Goal: Communication & Community: Answer question/provide support

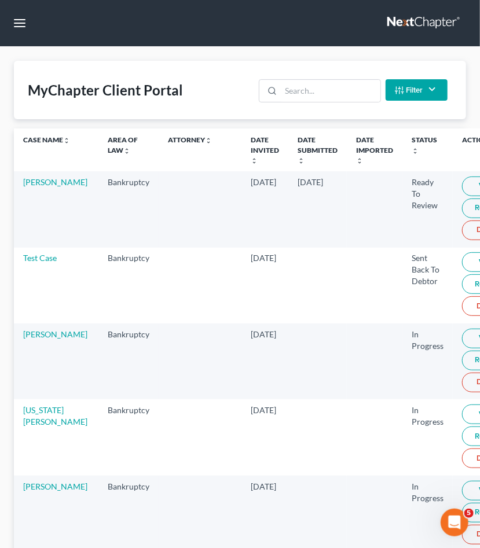
click at [36, 189] on td "[PERSON_NAME]" at bounding box center [56, 209] width 85 height 76
click at [45, 187] on link "[PERSON_NAME]" at bounding box center [55, 182] width 64 height 10
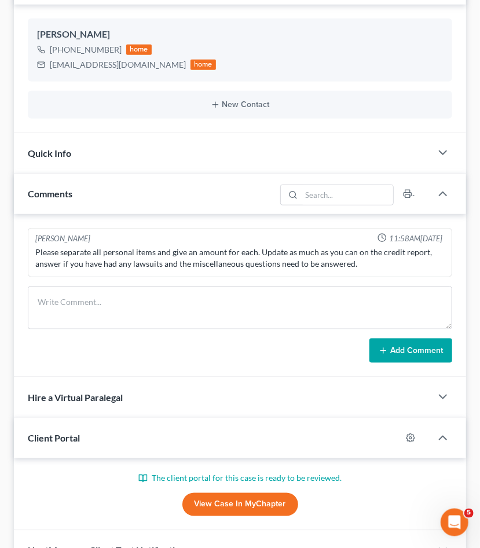
scroll to position [243, 0]
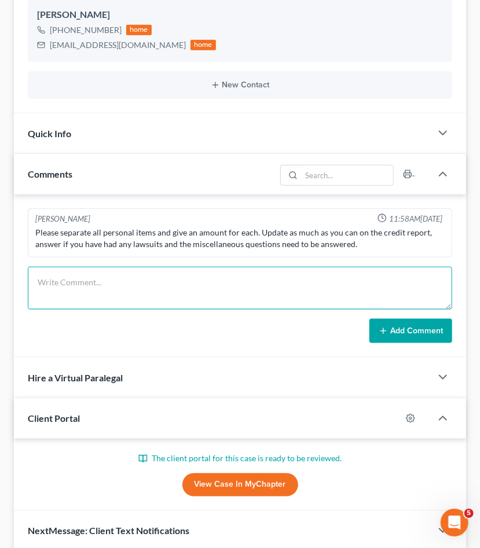
click at [83, 279] on textarea at bounding box center [240, 288] width 425 height 43
click at [91, 273] on textarea at bounding box center [240, 288] width 425 height 43
type textarea "D"
click at [32, 295] on textarea "Information/Documents needed Personal Items" at bounding box center [240, 288] width 425 height 43
paste textarea "☒"
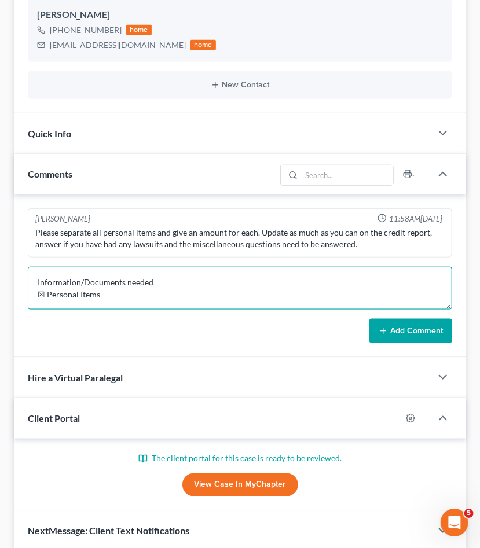
click at [115, 299] on textarea "Information/Documents needed ☒ Personal Items" at bounding box center [240, 288] width 425 height 43
type textarea "Information/Documents needed ☒ Personal Items"
click at [127, 294] on textarea "Information/Documents needed ☒ Personal Items" at bounding box center [240, 288] width 425 height 43
click at [112, 293] on textarea "Information/Documents needed ☒ Personal Items" at bounding box center [240, 288] width 425 height 43
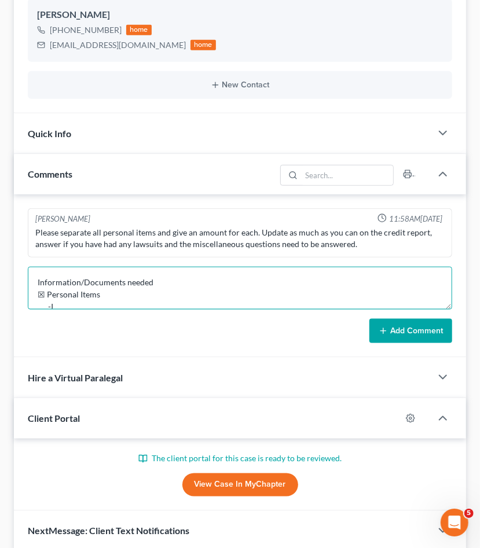
scroll to position [2, 0]
click at [435, 302] on textarea "Information/Documents needed ☒ Personal Items -Personal Items in the wrong cate…" at bounding box center [240, 288] width 425 height 43
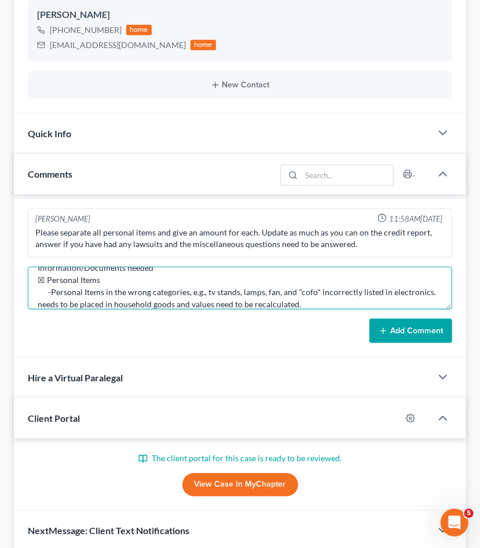
click at [35, 299] on textarea "Information/Documents needed ☒ Personal Items -Personal Items in the wrong cate…" at bounding box center [240, 288] width 425 height 43
click at [35, 301] on textarea "Information/Documents needed ☒ Personal Items -Personal Items in the wrong cate…" at bounding box center [240, 288] width 425 height 43
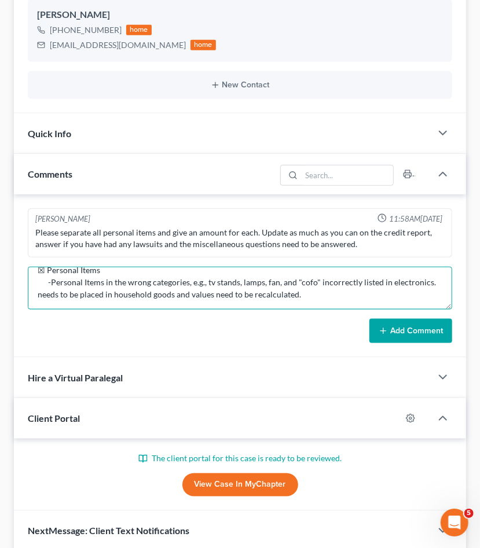
scroll to position [28, 0]
drag, startPoint x: 331, startPoint y: 300, endPoint x: 23, endPoint y: 288, distance: 309.0
click at [28, 288] on textarea "Information/Documents needed ☒ Personal Items -Personal Items in the wrong cate…" at bounding box center [240, 288] width 425 height 43
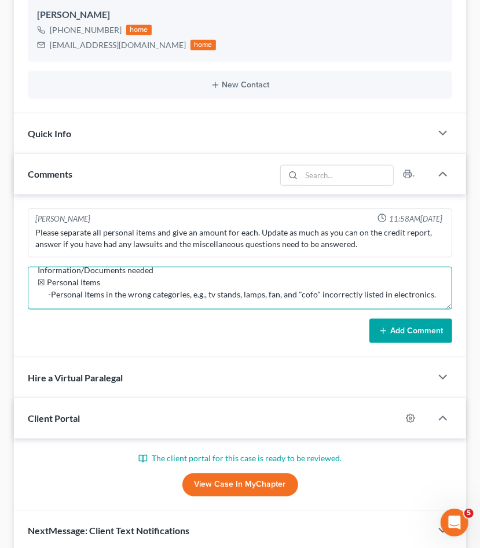
paste textarea "needs to be placed in household goods and values need to be recalculated."
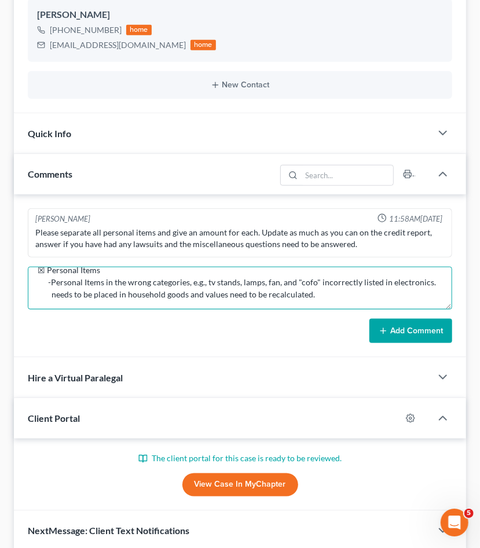
click at [100, 284] on textarea "Information/Documents needed ☒ Personal Items -Personal Items in the wrong cate…" at bounding box center [240, 288] width 425 height 43
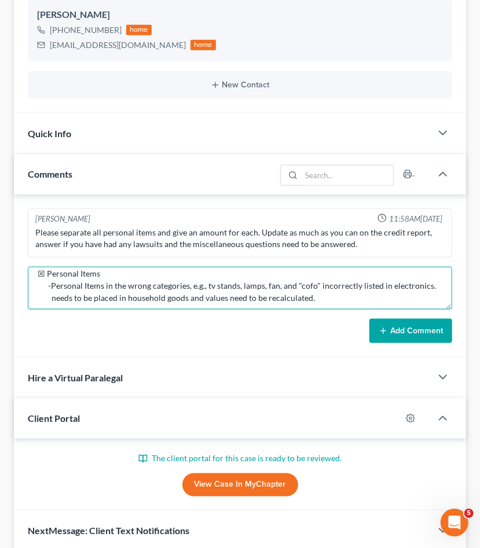
drag, startPoint x: 46, startPoint y: 276, endPoint x: 32, endPoint y: 270, distance: 14.3
click at [32, 270] on textarea "Information/Documents needed ☒ Personal Items -Personal Items in the wrong cate…" at bounding box center [240, 288] width 425 height 43
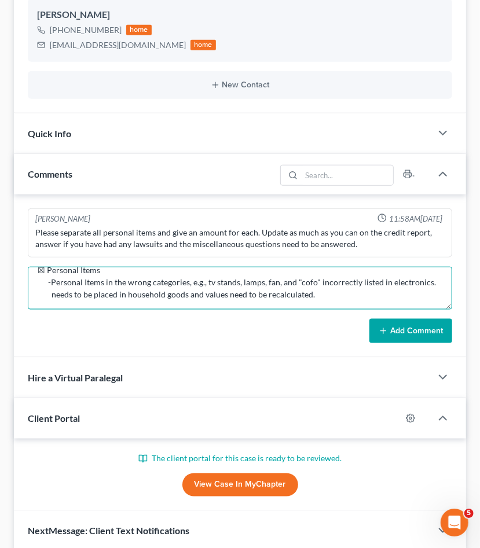
click at [112, 286] on textarea "Information/Documents needed ☒ Personal Items -Personal Items in the wrong cate…" at bounding box center [240, 288] width 425 height 43
paste textarea "☒"
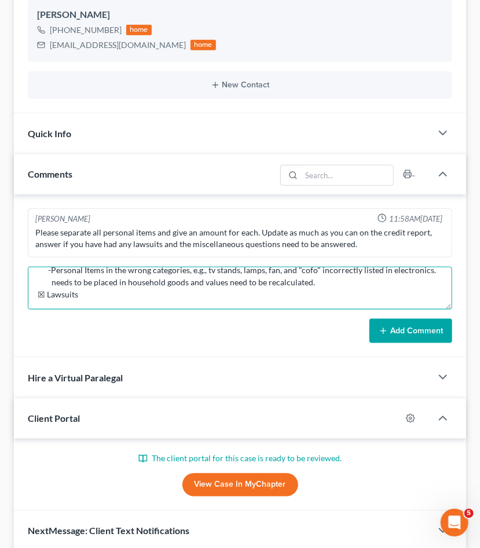
click at [86, 287] on textarea "Information/Documents needed ☒ Personal Items -Personal Items in the wrong cate…" at bounding box center [240, 288] width 425 height 43
click at [67, 296] on textarea "Information/Documents needed ☒ Personal Items -Personal Items in the wrong cate…" at bounding box center [240, 288] width 425 height 43
click at [76, 296] on textarea "Information/Documents needed ☒ Personal Items -Personal Items in the wrong cate…" at bounding box center [240, 288] width 425 height 43
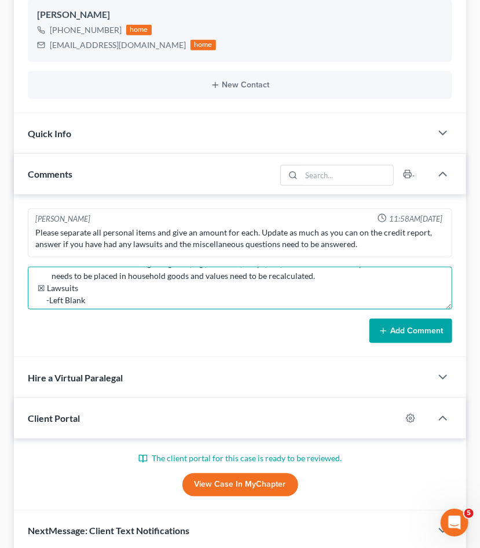
scroll to position [51, 0]
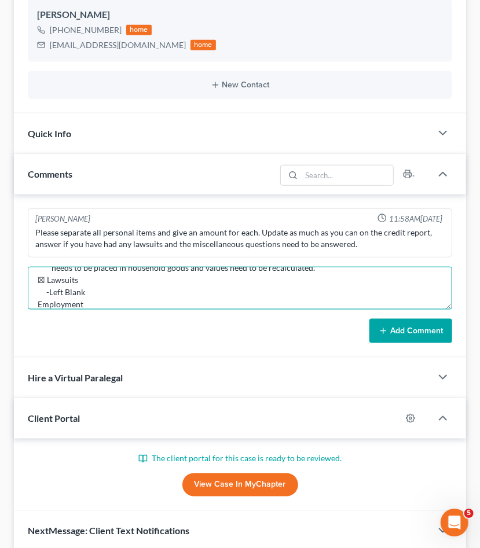
click at [38, 298] on textarea "Information/Documents needed ☒ Personal Items -Personal Items in the wrong cate…" at bounding box center [240, 288] width 425 height 43
paste textarea "☒"
click at [103, 298] on textarea "Information/Documents needed ☒ Personal Items -Personal Items in the wrong cate…" at bounding box center [240, 288] width 425 height 43
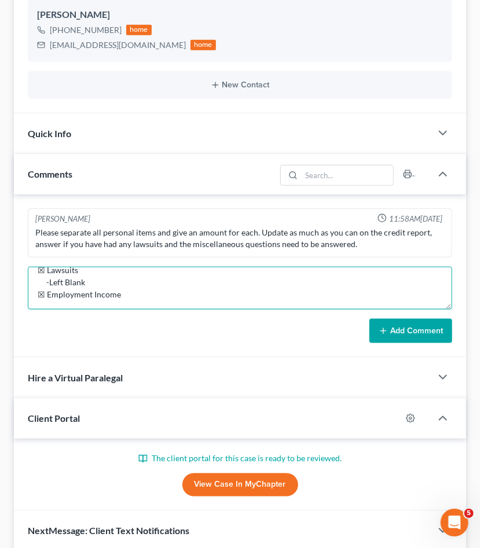
click at [62, 301] on textarea "Information/Documents needed ☒ Personal Items -Personal Items in the wrong cate…" at bounding box center [240, 288] width 425 height 43
paste textarea "☒"
click at [46, 305] on textarea "Information/Documents needed ☒ Personal Items -Personal Items in the wrong cate…" at bounding box center [240, 288] width 425 height 43
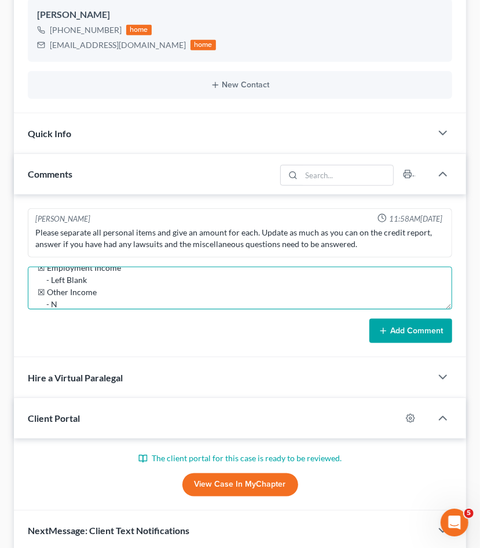
click at [146, 298] on textarea "Information/Documents needed ☒ Personal Items -Personal Items in the wrong cate…" at bounding box center [240, 288] width 425 height 43
click at [304, 294] on textarea "Information/Documents needed ☒ Personal Items -Personal Items in the wrong cate…" at bounding box center [240, 288] width 425 height 43
paste textarea "☒ Last 3 years of tax returns -No Tax Returns provided, clients says he hasn’t …"
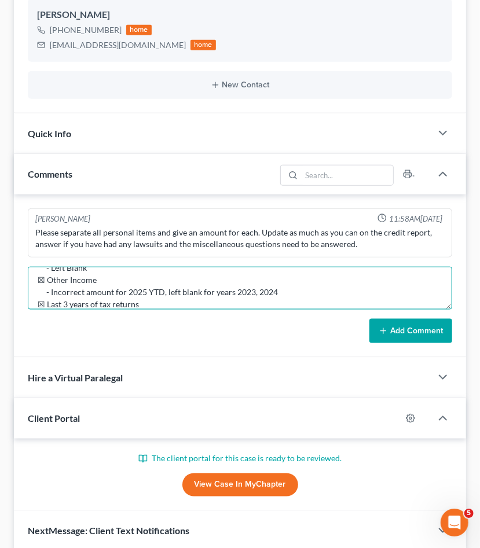
scroll to position [124, 0]
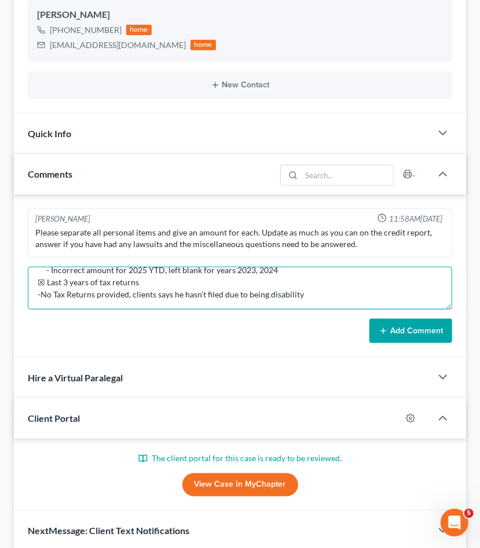
click at [339, 283] on textarea "Information/Documents needed ☒ Personal Items -Personal Items in the wrong cate…" at bounding box center [240, 288] width 425 height 43
click at [337, 292] on textarea "Information/Documents needed ☒ Personal Items -Personal Items in the wrong cate…" at bounding box center [240, 288] width 425 height 43
paste textarea "No creditor information"
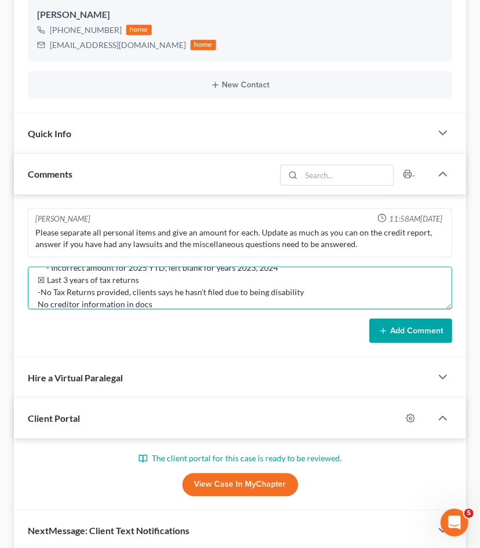
drag, startPoint x: 48, startPoint y: 279, endPoint x: 32, endPoint y: 277, distance: 15.7
click at [32, 277] on textarea "Information/Documents needed ☒ Personal Items -Personal Items in the wrong cate…" at bounding box center [240, 288] width 425 height 43
click at [32, 301] on textarea "Information/Documents needed ☒ Personal Items -Personal Items in the wrong cate…" at bounding box center [240, 288] width 425 height 43
paste textarea "☒"
type textarea "Information/Documents needed ☒ Personal Items -Personal Items in the wrong cate…"
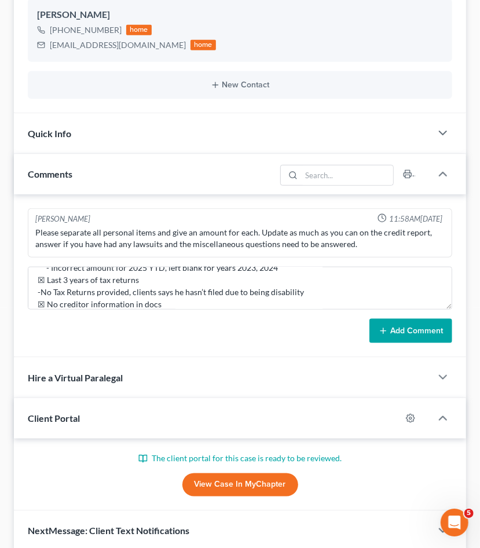
click at [382, 331] on line at bounding box center [383, 331] width 5 height 0
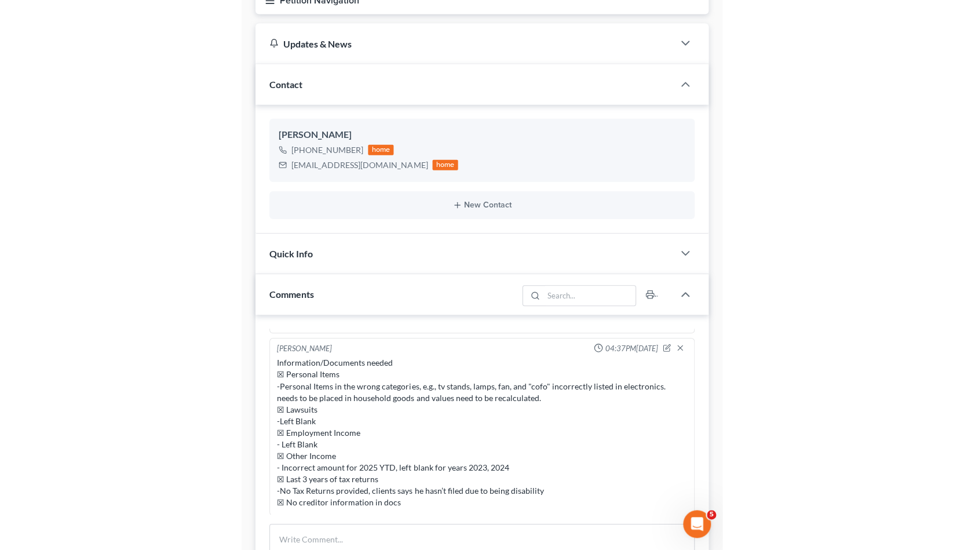
scroll to position [0, 0]
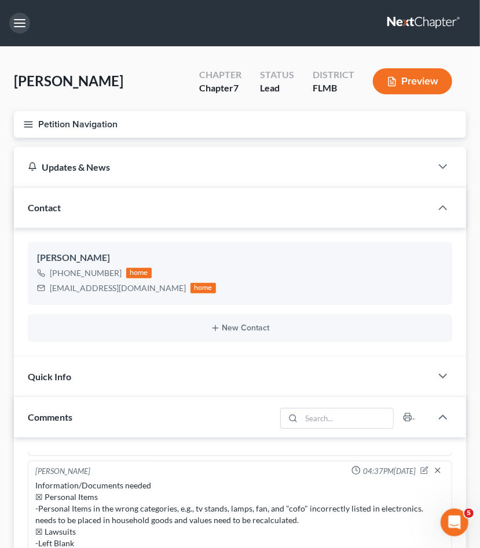
click at [28, 24] on button "button" at bounding box center [19, 23] width 21 height 21
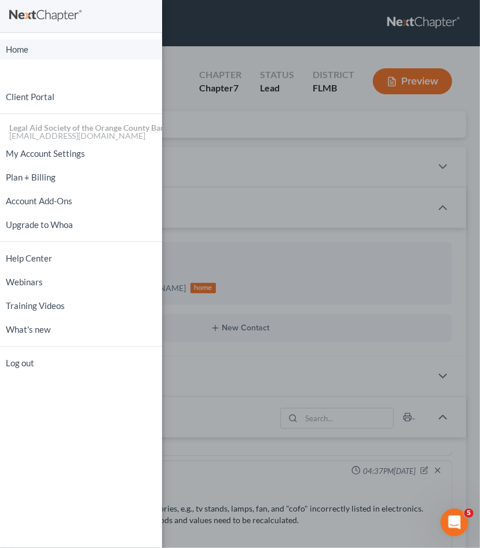
click at [23, 54] on link "Home" at bounding box center [81, 49] width 162 height 20
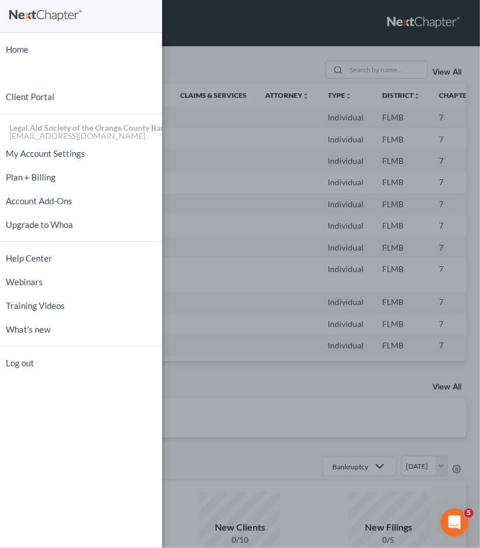
click at [232, 68] on div "Home New Case Client Portal Legal Aid Society of the Orange County Bar Associat…" at bounding box center [240, 274] width 480 height 548
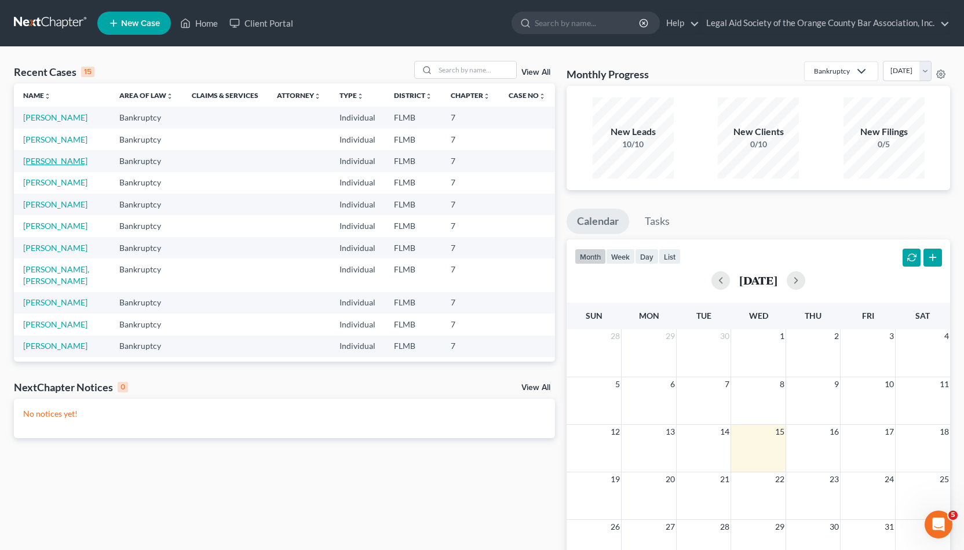
click at [38, 163] on link "[PERSON_NAME]" at bounding box center [55, 161] width 64 height 10
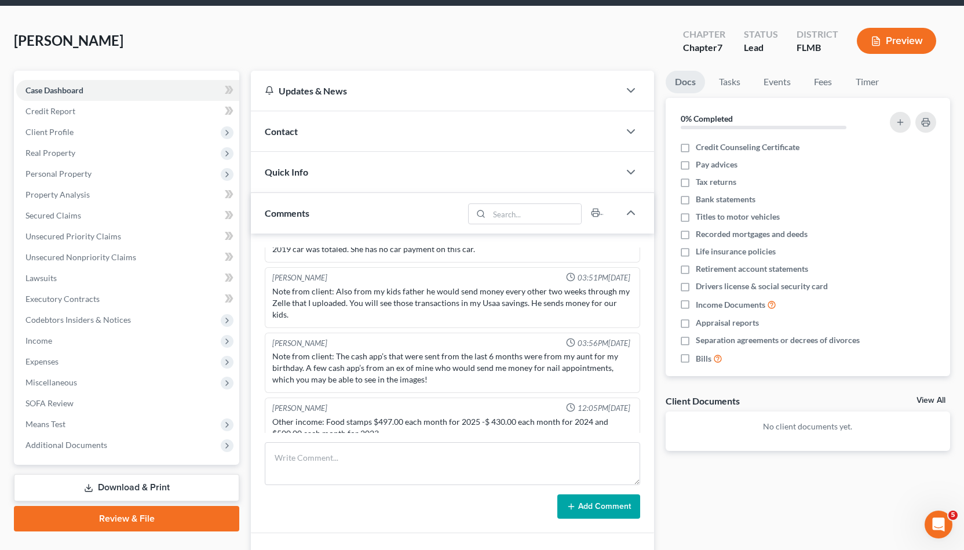
scroll to position [57, 0]
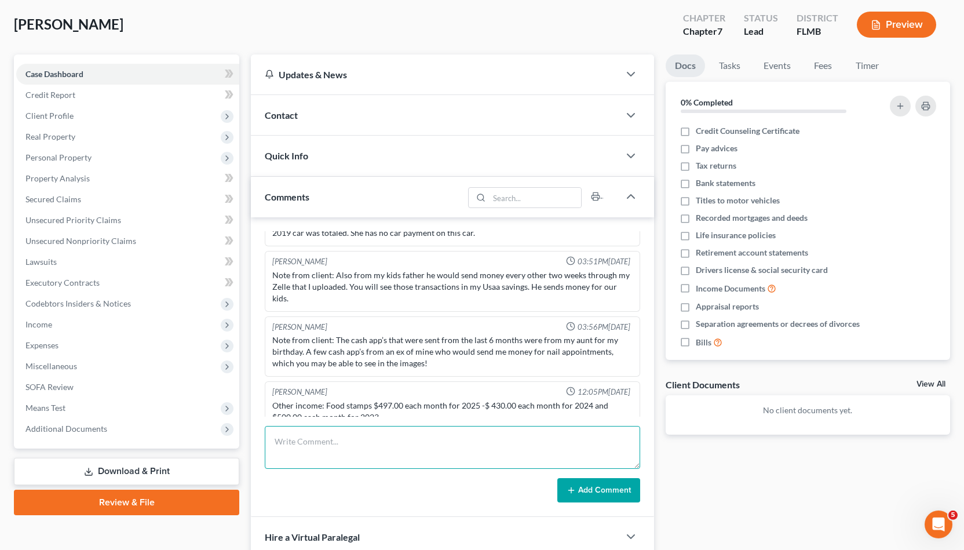
click at [462, 440] on textarea at bounding box center [452, 447] width 375 height 43
paste textarea "She gave me that car when I got into my car accident back in march of this year…"
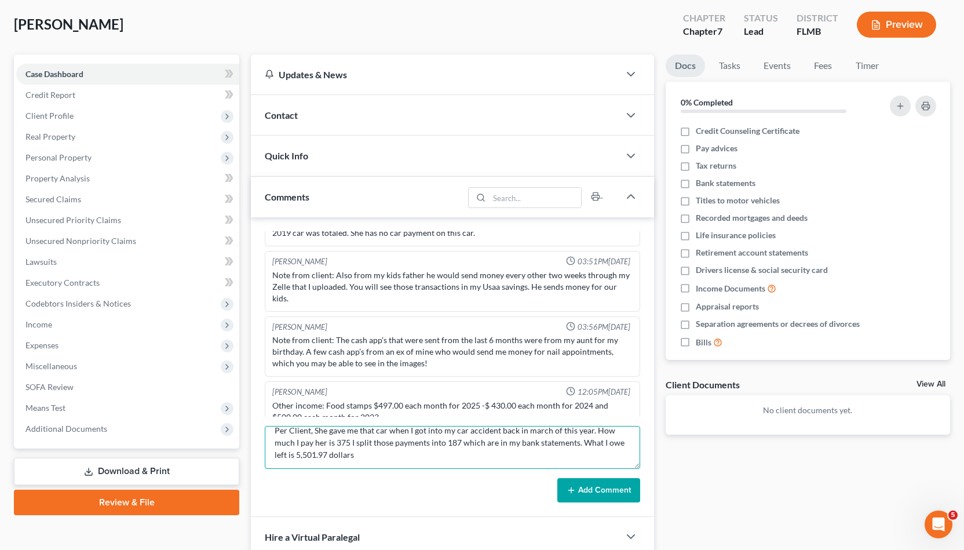
scroll to position [0, 0]
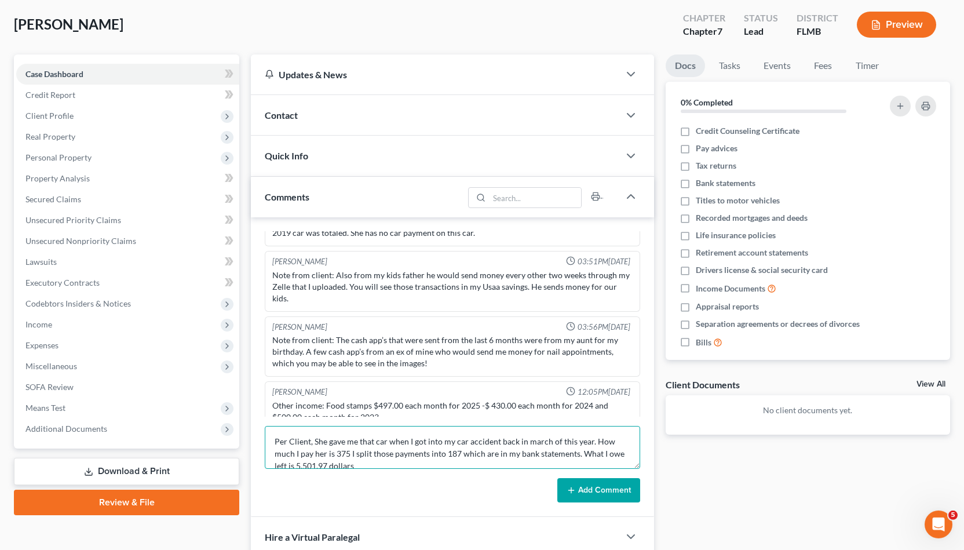
click at [309, 435] on textarea "Per Client, She gave me that car when I got into my car accident back in march …" at bounding box center [452, 447] width 375 height 43
click at [318, 437] on textarea "Per Client, She gave me that car when I got into my car accident back in march …" at bounding box center [452, 447] width 375 height 43
drag, startPoint x: 289, startPoint y: 453, endPoint x: 442, endPoint y: 441, distance: 153.4
click at [442, 441] on textarea "Per Client, Client's mother gave her the vehicle when got into my car accident …" at bounding box center [452, 447] width 375 height 43
drag, startPoint x: 455, startPoint y: 450, endPoint x: 570, endPoint y: 442, distance: 115.0
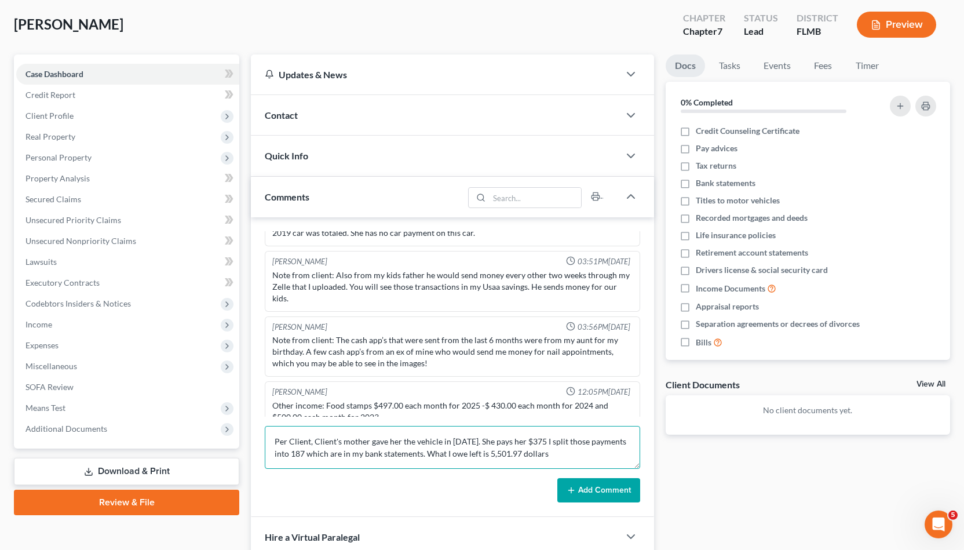
click at [480, 442] on textarea "Per Client, Client's mother gave her the vehicle in [DATE]. She pays her $375 I…" at bounding box center [452, 447] width 375 height 43
drag, startPoint x: 375, startPoint y: 451, endPoint x: 320, endPoint y: 450, distance: 55.6
click at [320, 450] on textarea "Per Client, Client's mother gave her the vehicle in [DATE]. She pays her $375 e…" at bounding box center [452, 447] width 375 height 43
click at [386, 449] on textarea "Per Client, Client's mother gave her the vehicle in [DATE]. She pays her $375 e…" at bounding box center [452, 447] width 375 height 43
type textarea "Per Client, Client's mother gave her the vehicle in [DATE]. She pays her $375 e…"
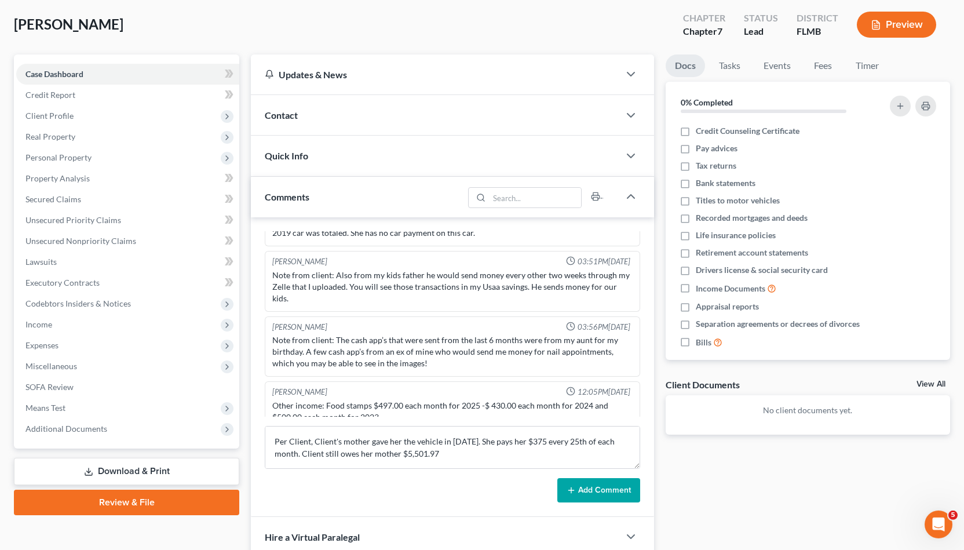
click at [480, 482] on button "Add Comment" at bounding box center [598, 490] width 83 height 24
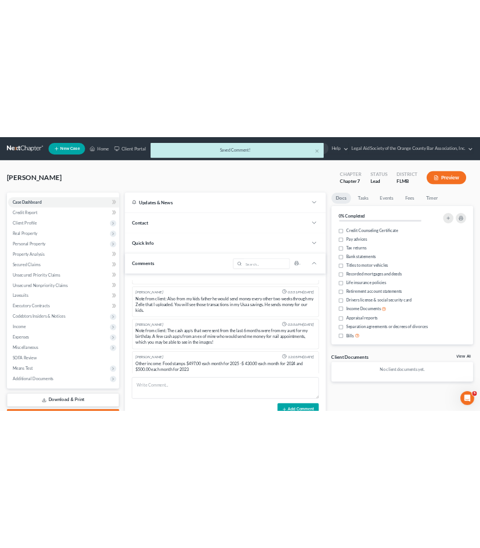
scroll to position [68, 0]
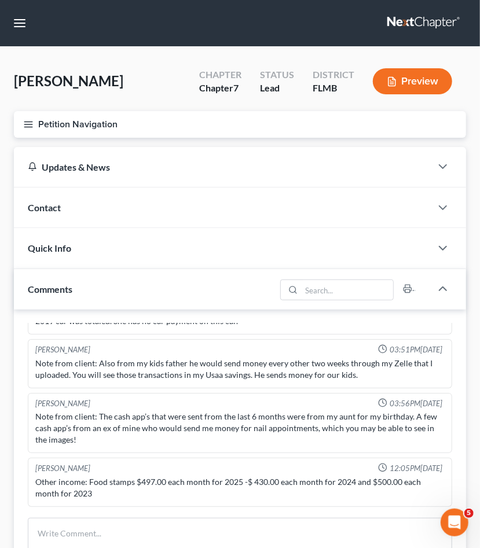
click at [23, 35] on nav "Home New Case Client Portal Legal Aid Society of the Orange County Bar Associat…" at bounding box center [240, 23] width 480 height 46
click at [21, 24] on button "button" at bounding box center [19, 23] width 21 height 21
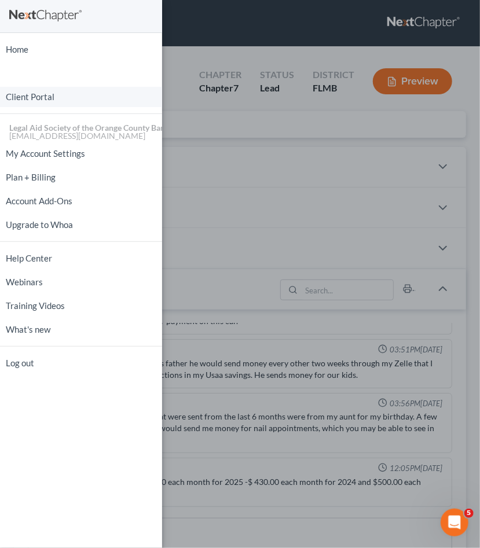
click at [26, 93] on link "Client Portal" at bounding box center [81, 97] width 162 height 20
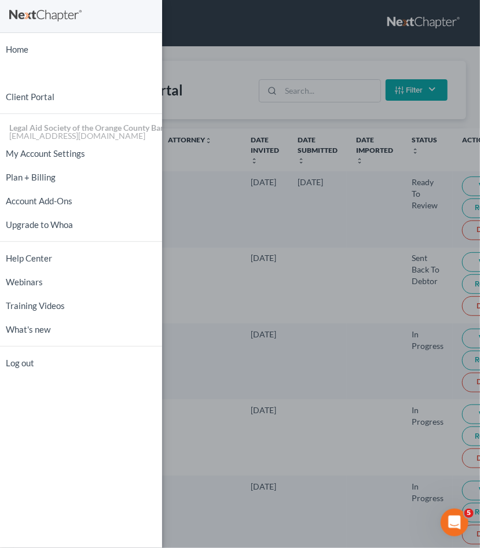
click at [221, 85] on div "Home New Case Client Portal Legal Aid Society of the Orange County Bar Associat…" at bounding box center [240, 274] width 480 height 548
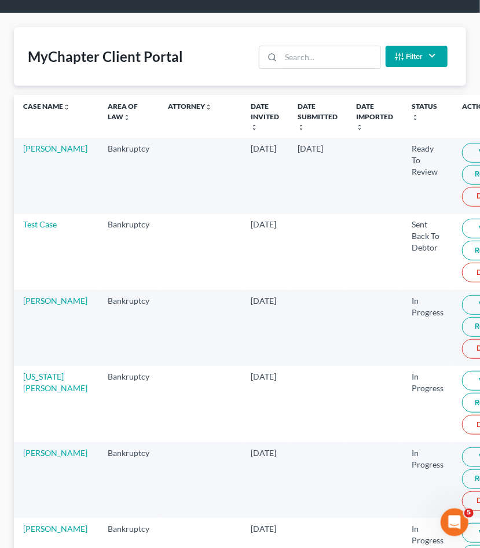
scroll to position [35, 0]
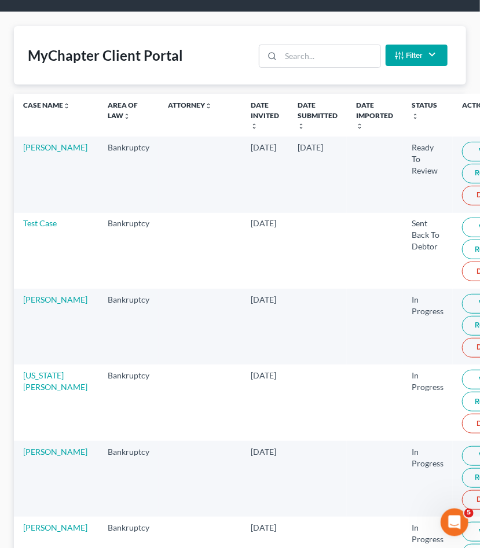
click at [38, 98] on th "Case Name unfold_more expand_more expand_less" at bounding box center [56, 115] width 85 height 43
click at [38, 107] on link "Case Name unfold_more expand_more expand_less" at bounding box center [46, 105] width 47 height 9
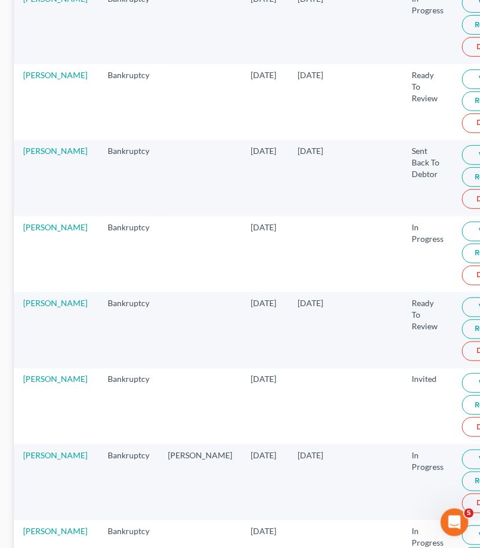
scroll to position [1570, 0]
